Goal: Find specific page/section: Find specific page/section

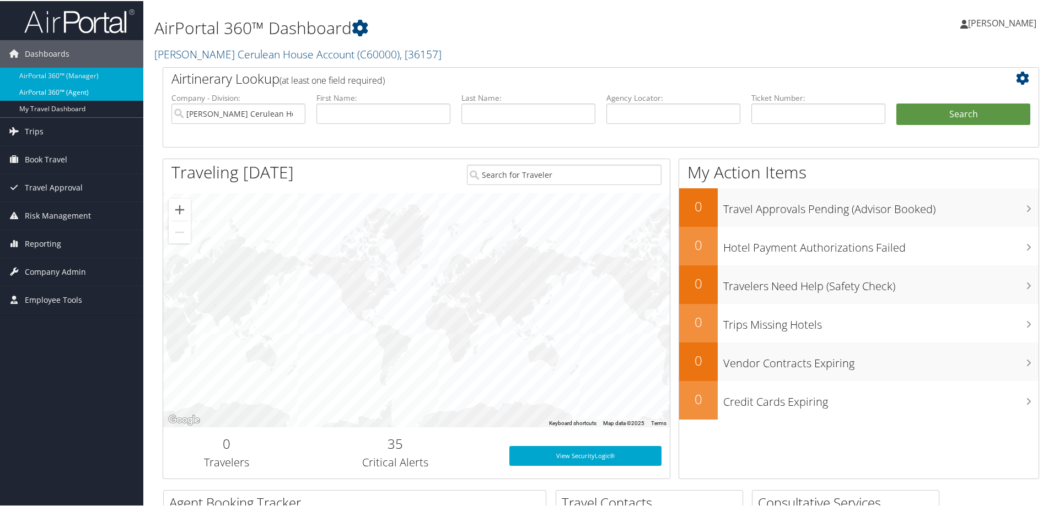
click at [63, 91] on link "AirPortal 360™ (Agent)" at bounding box center [71, 91] width 143 height 17
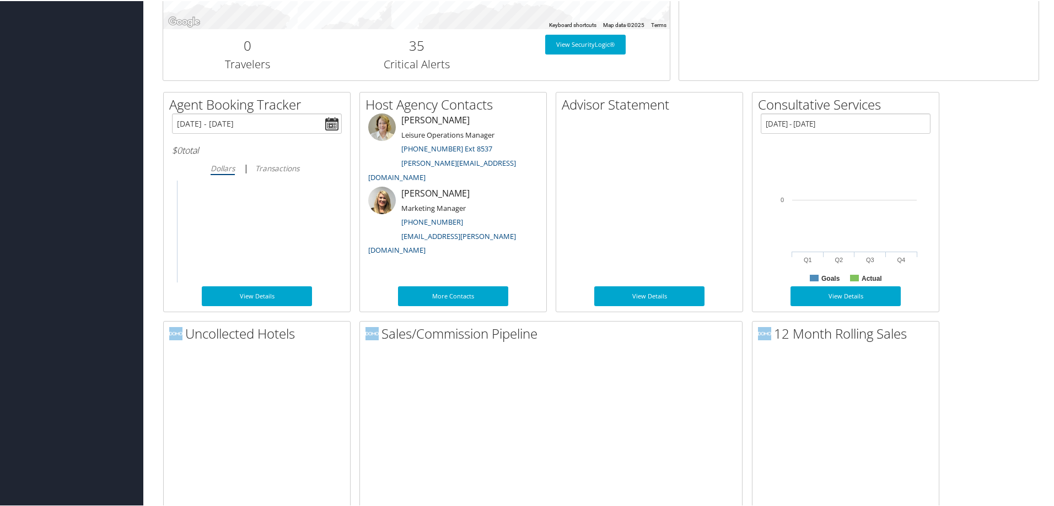
scroll to position [601, 0]
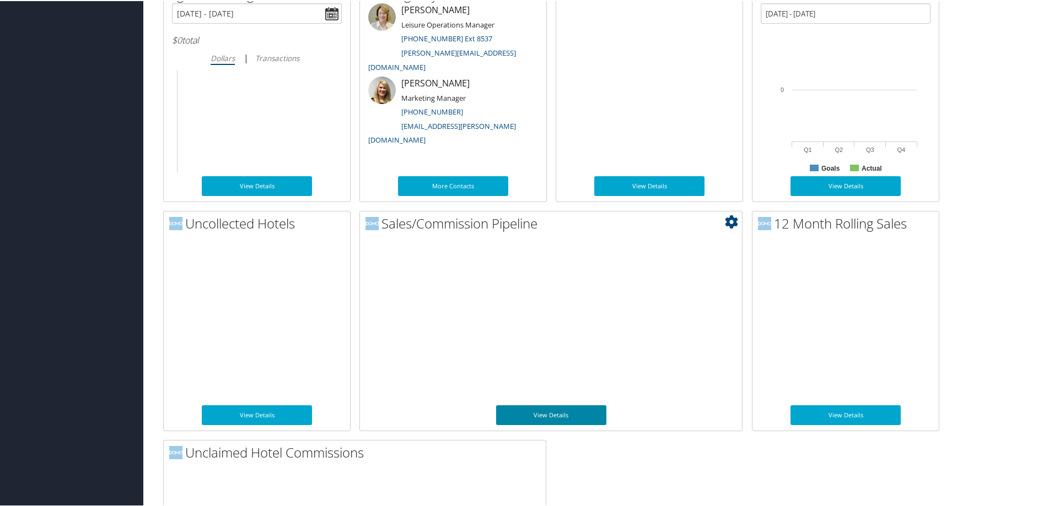
click at [549, 413] on link "View Details" at bounding box center [551, 415] width 110 height 20
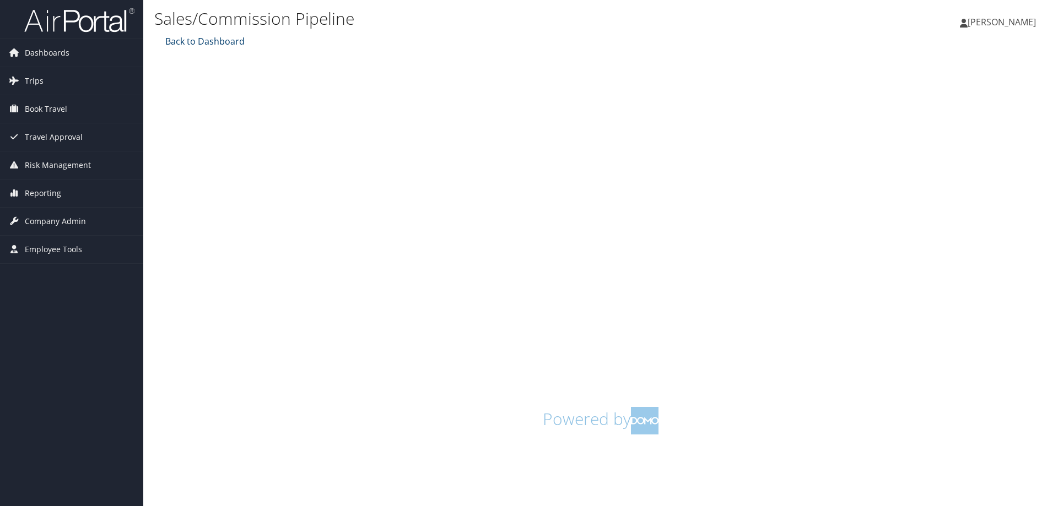
click at [191, 44] on link "Back to Dashboard" at bounding box center [204, 41] width 82 height 12
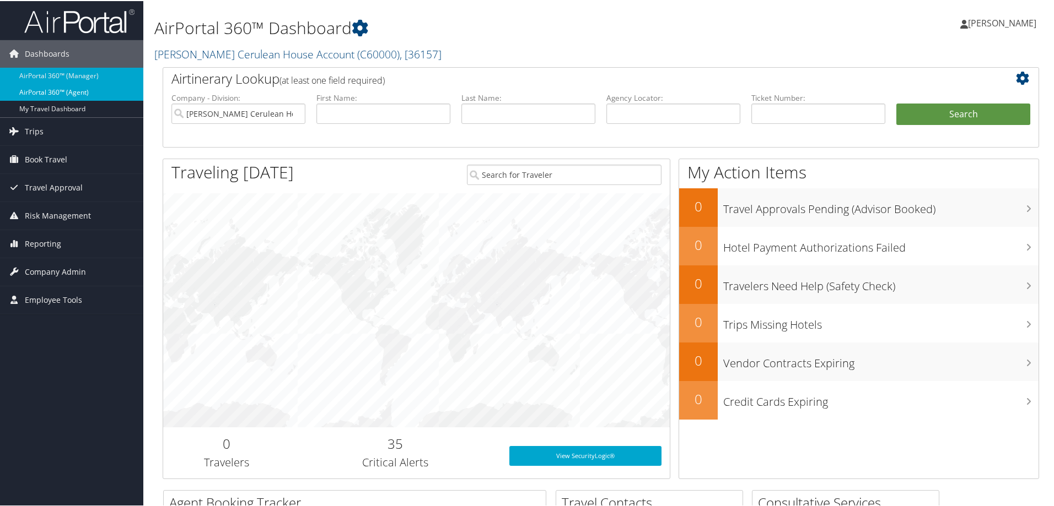
click at [78, 90] on link "AirPortal 360™ (Agent)" at bounding box center [71, 91] width 143 height 17
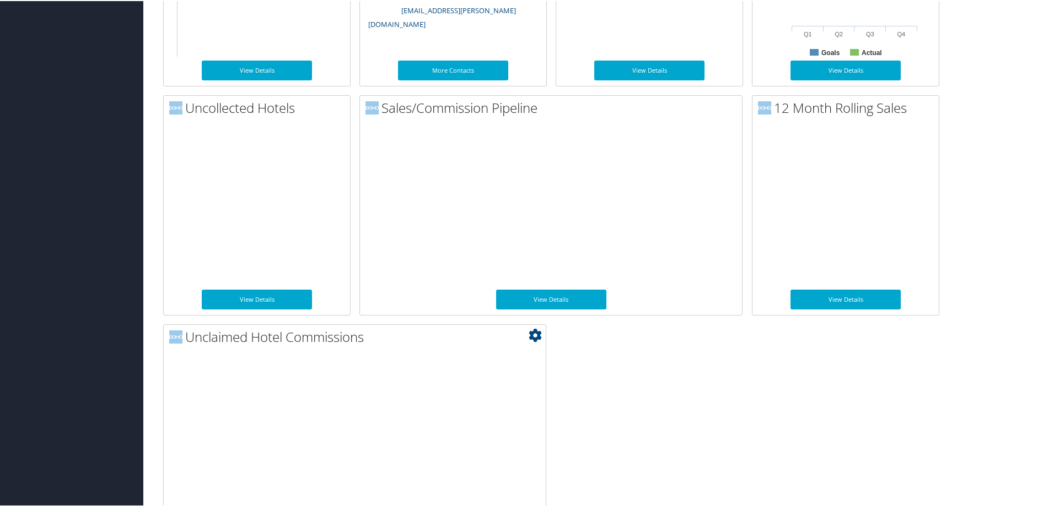
scroll to position [762, 0]
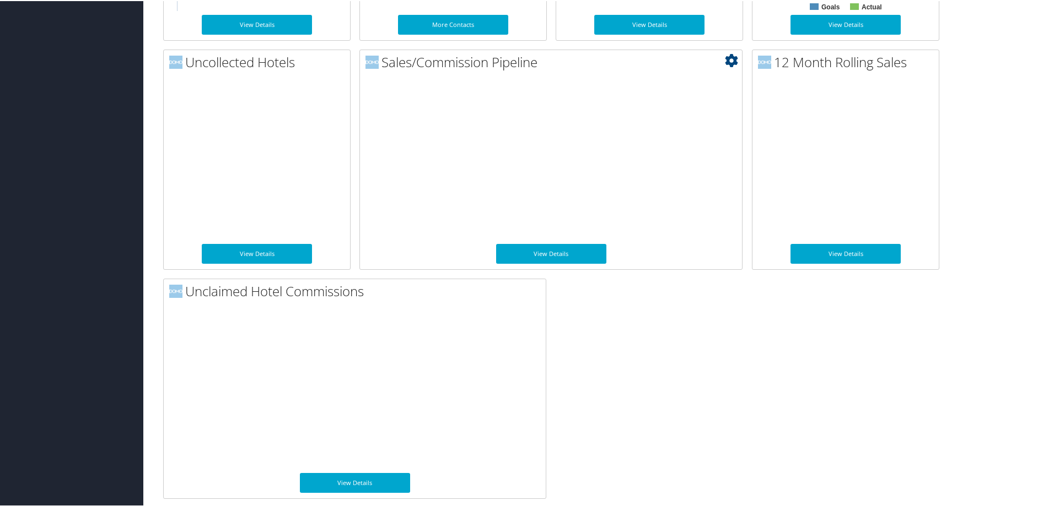
click at [733, 56] on icon at bounding box center [731, 59] width 13 height 13
click at [544, 253] on link "View Details" at bounding box center [551, 253] width 110 height 20
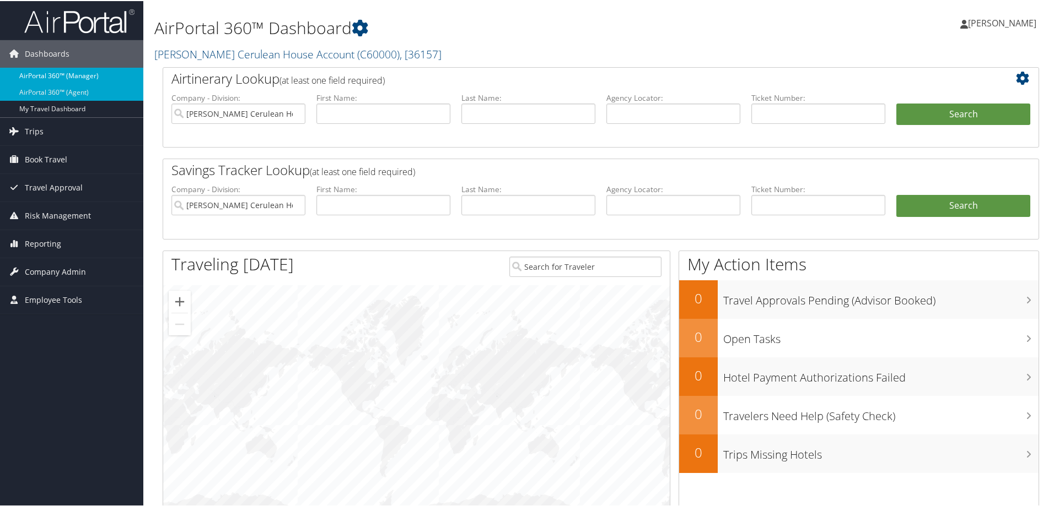
click at [93, 73] on link "AirPortal 360™ (Manager)" at bounding box center [71, 75] width 143 height 17
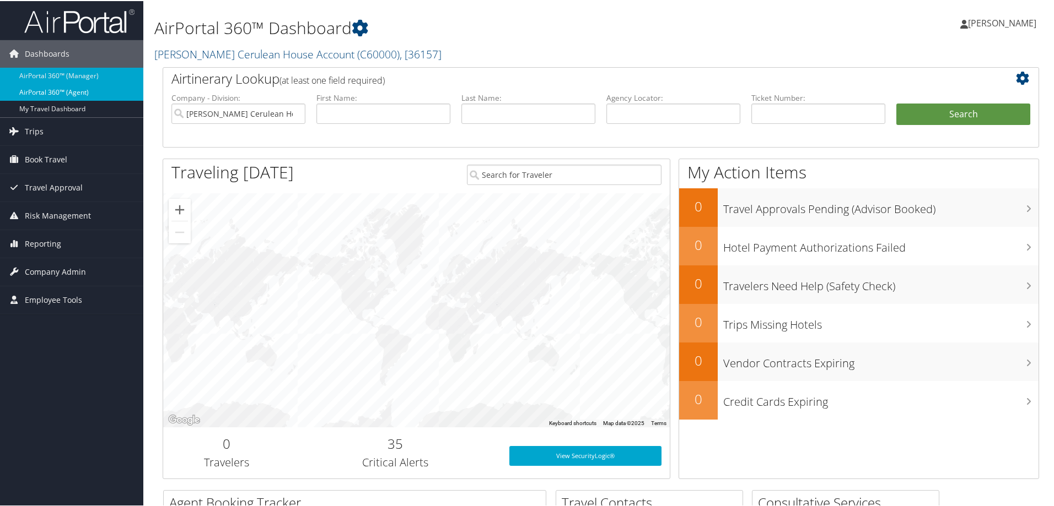
click at [67, 91] on link "AirPortal 360™ (Agent)" at bounding box center [71, 91] width 143 height 17
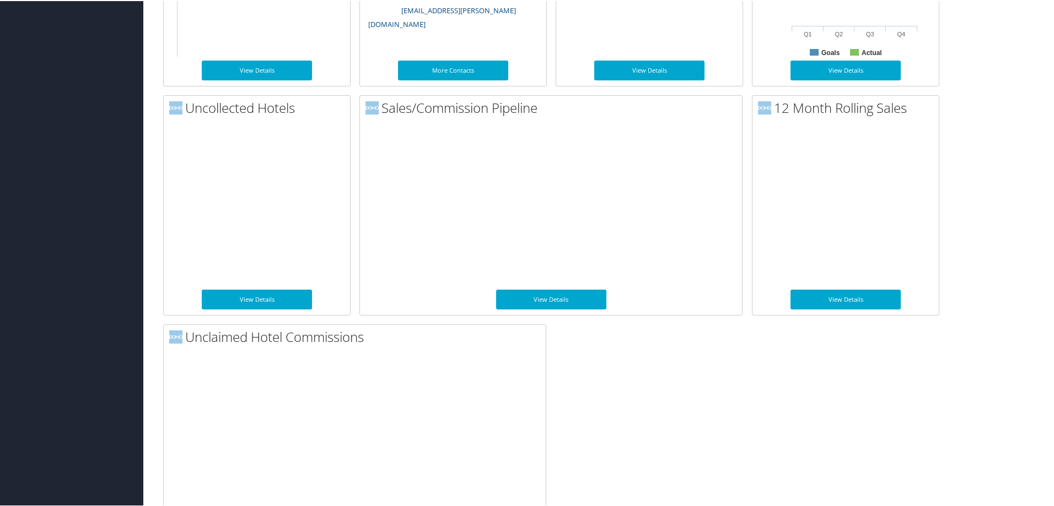
scroll to position [762, 0]
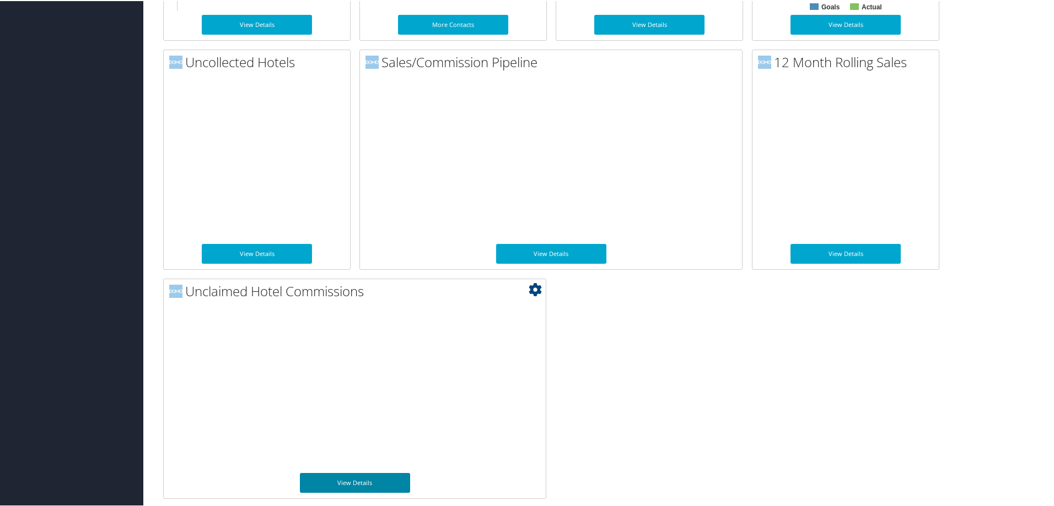
click at [358, 486] on link "View Details" at bounding box center [355, 482] width 110 height 20
